Goal: Information Seeking & Learning: Check status

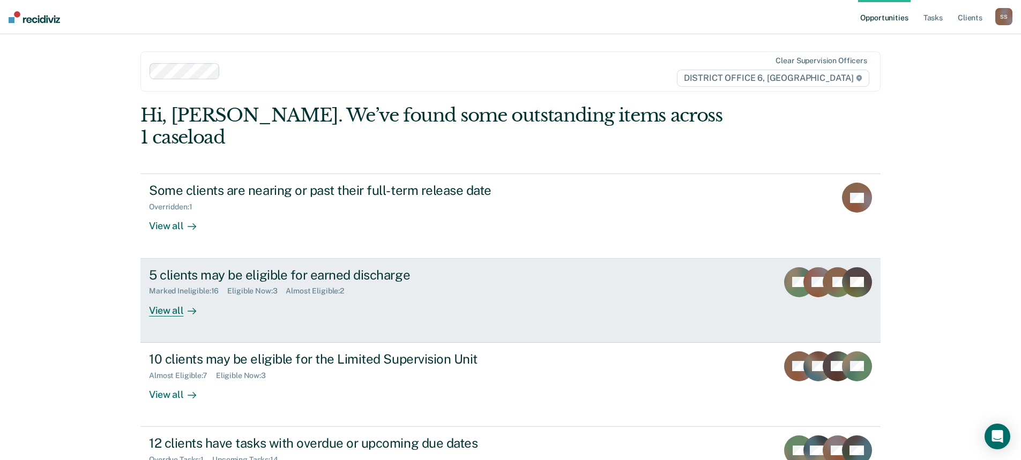
click at [174, 296] on div "View all" at bounding box center [179, 306] width 60 height 21
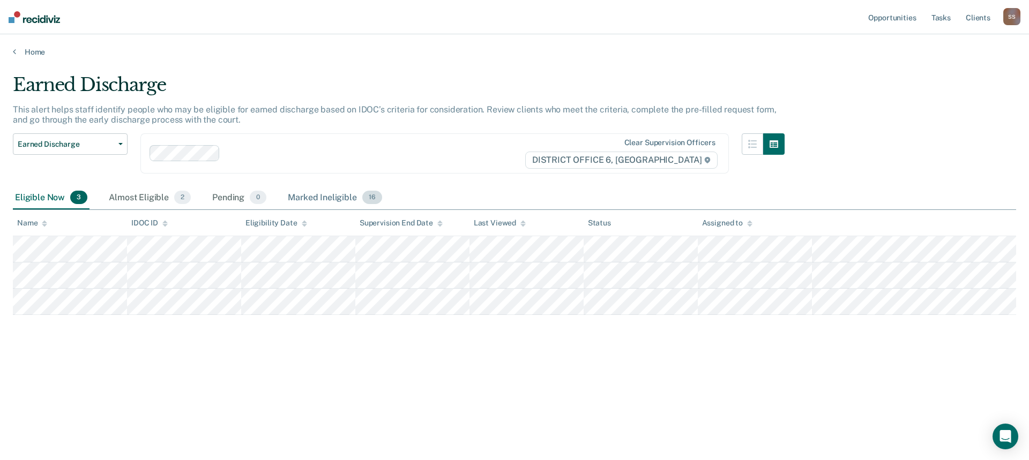
click at [372, 199] on span "16" at bounding box center [372, 198] width 20 height 14
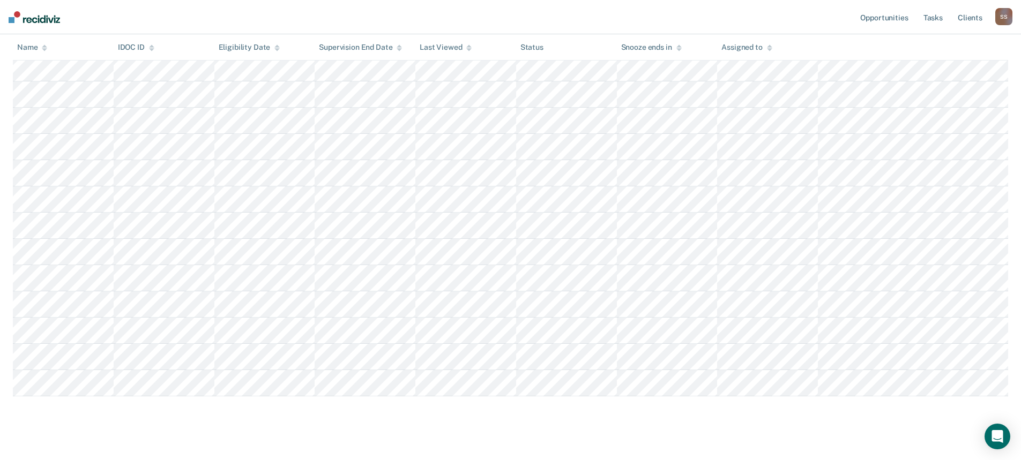
scroll to position [268, 0]
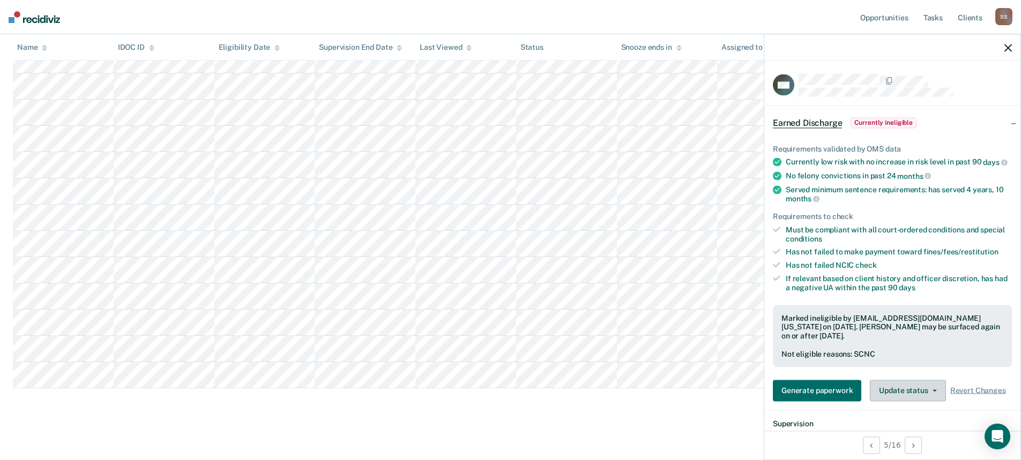
click at [932, 392] on icon "button" at bounding box center [934, 391] width 4 height 2
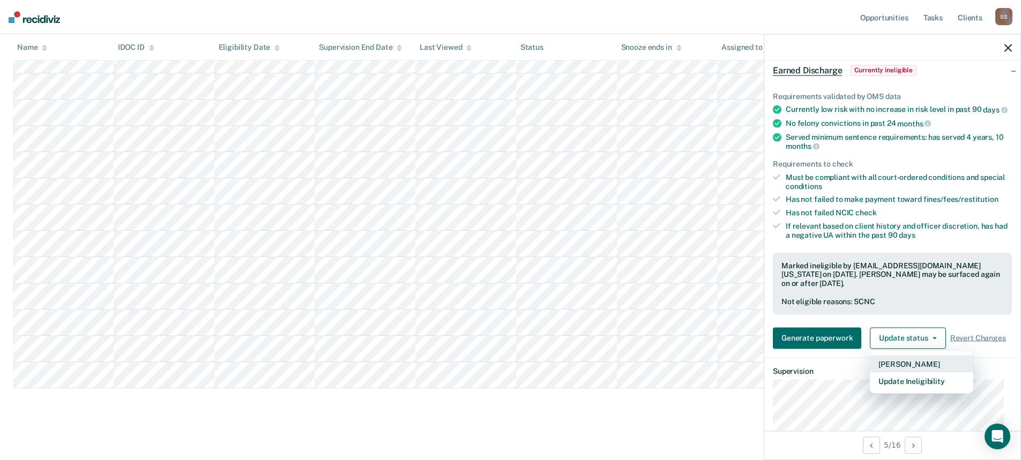
scroll to position [109, 0]
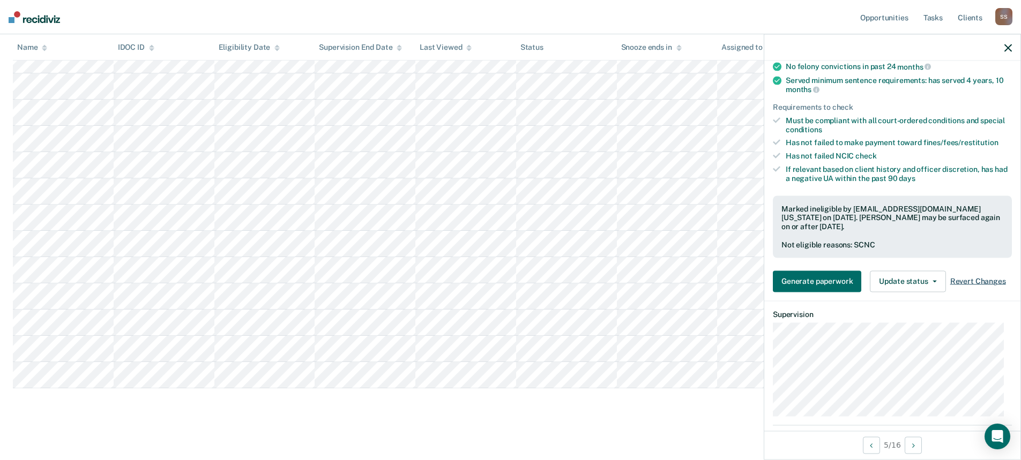
click at [970, 286] on span "Revert Changes" at bounding box center [978, 281] width 56 height 9
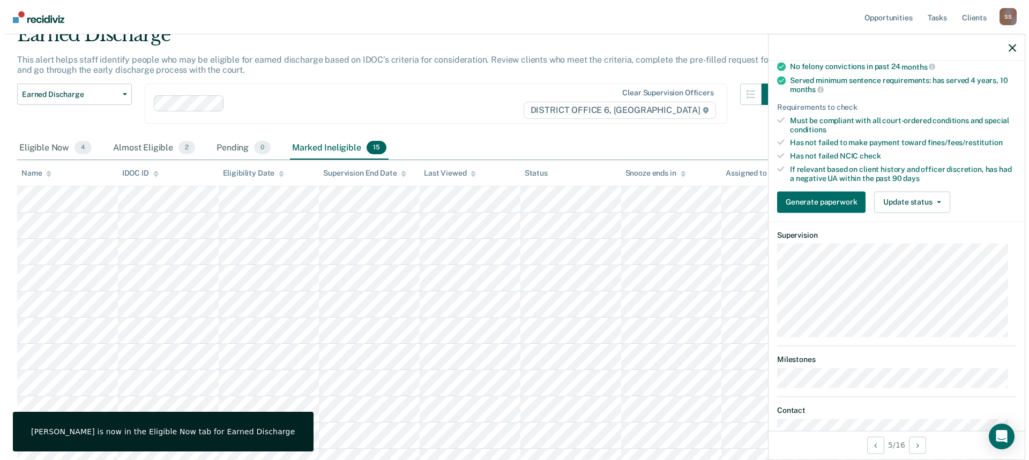
scroll to position [0, 0]
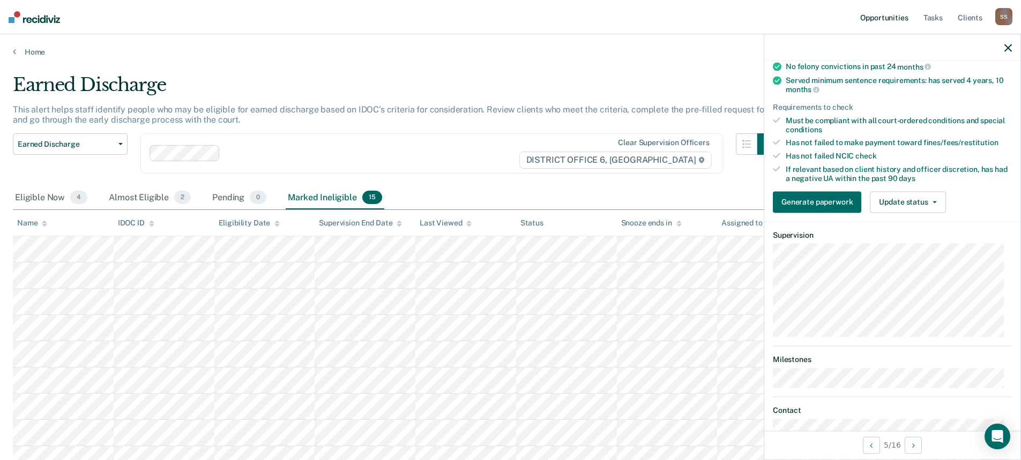
click at [888, 14] on link "Opportunities" at bounding box center [884, 17] width 52 height 34
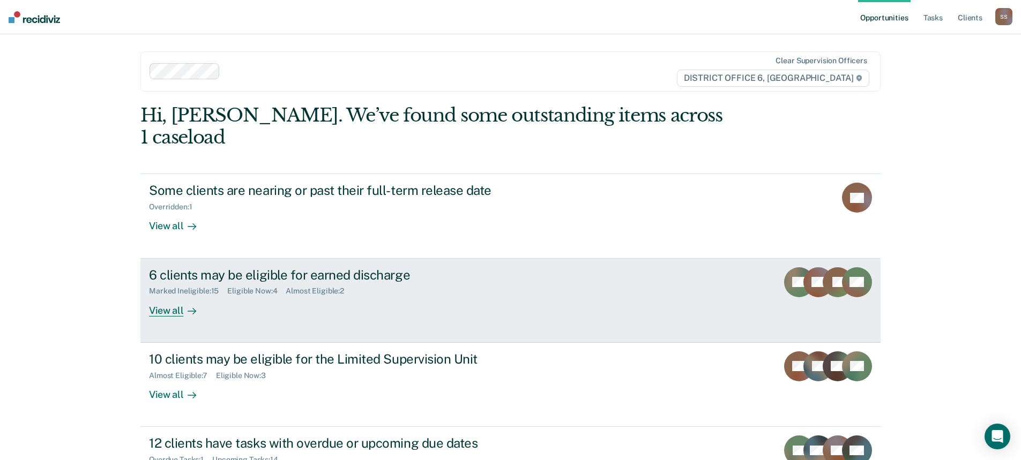
click at [159, 296] on div "View all" at bounding box center [179, 306] width 60 height 21
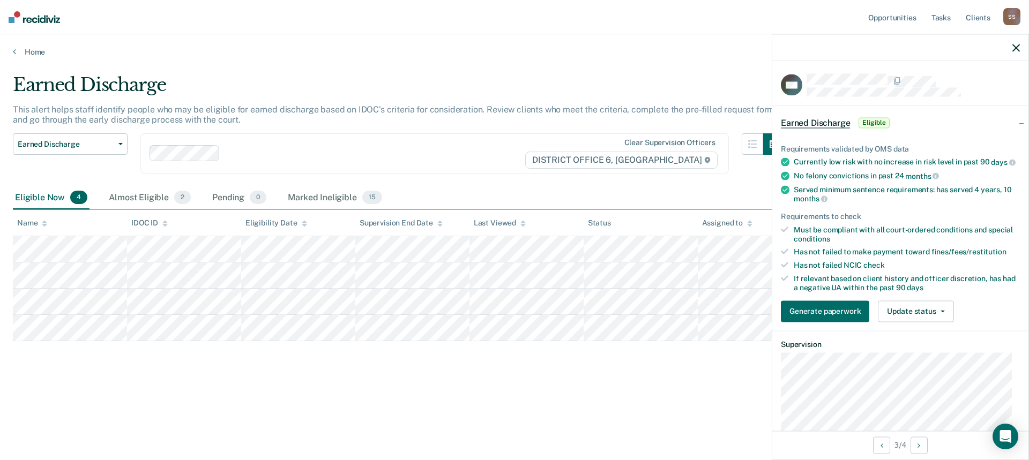
click at [1013, 48] on icon "button" at bounding box center [1016, 48] width 8 height 8
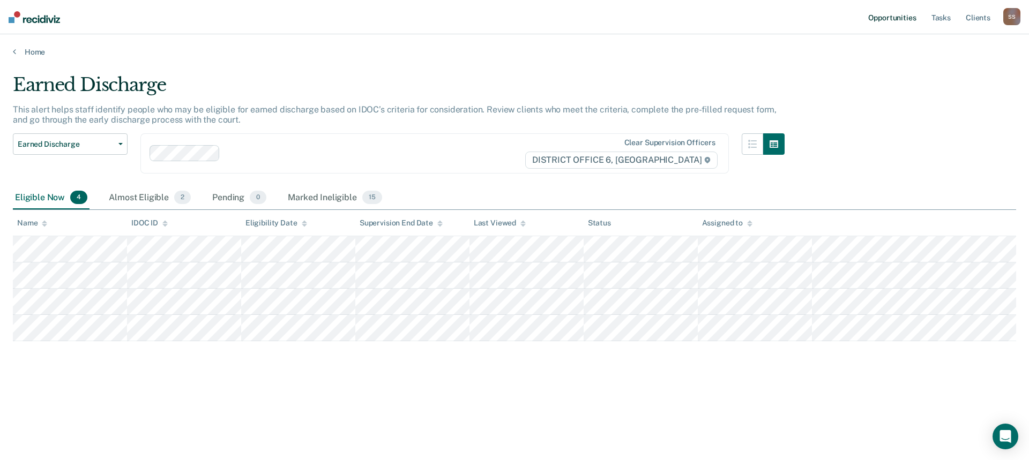
click at [901, 19] on link "Opportunities" at bounding box center [892, 17] width 52 height 34
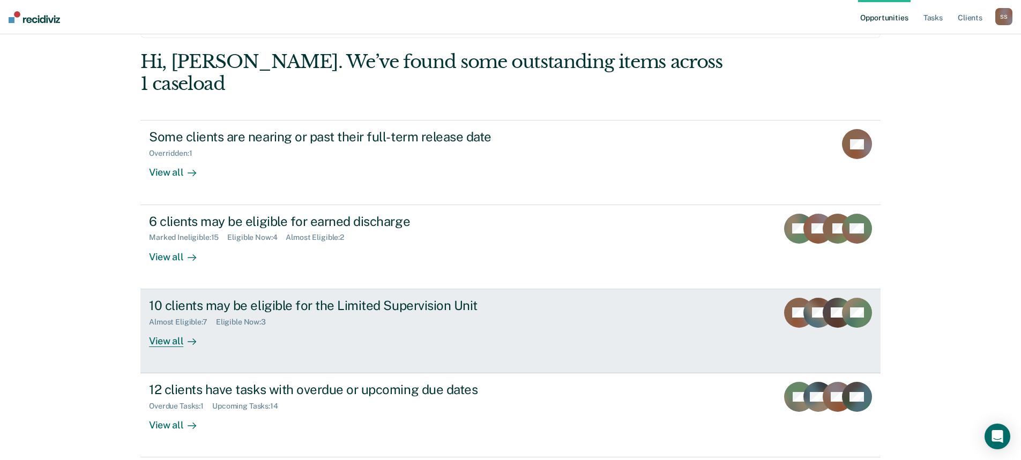
scroll to position [72, 0]
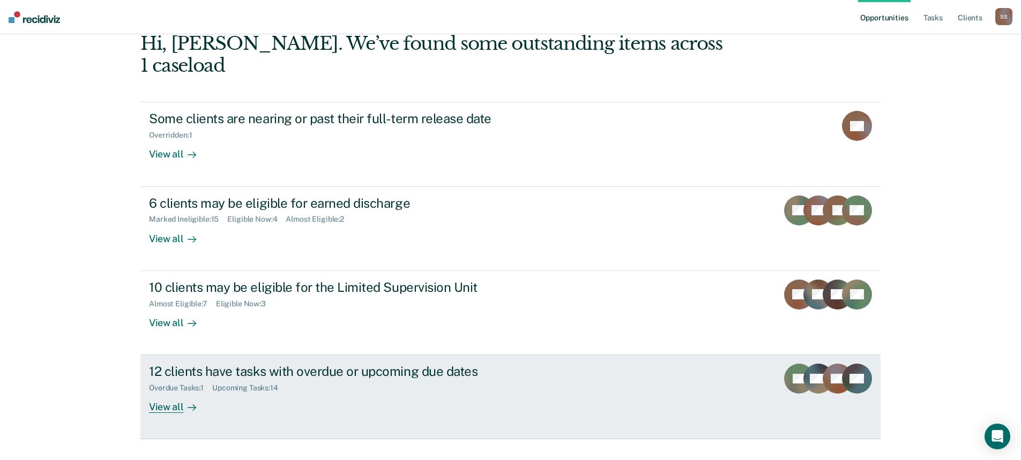
click at [289, 364] on div "12 clients have tasks with overdue or upcoming due dates" at bounding box center [337, 372] width 376 height 16
